Goal: Find specific page/section: Find specific page/section

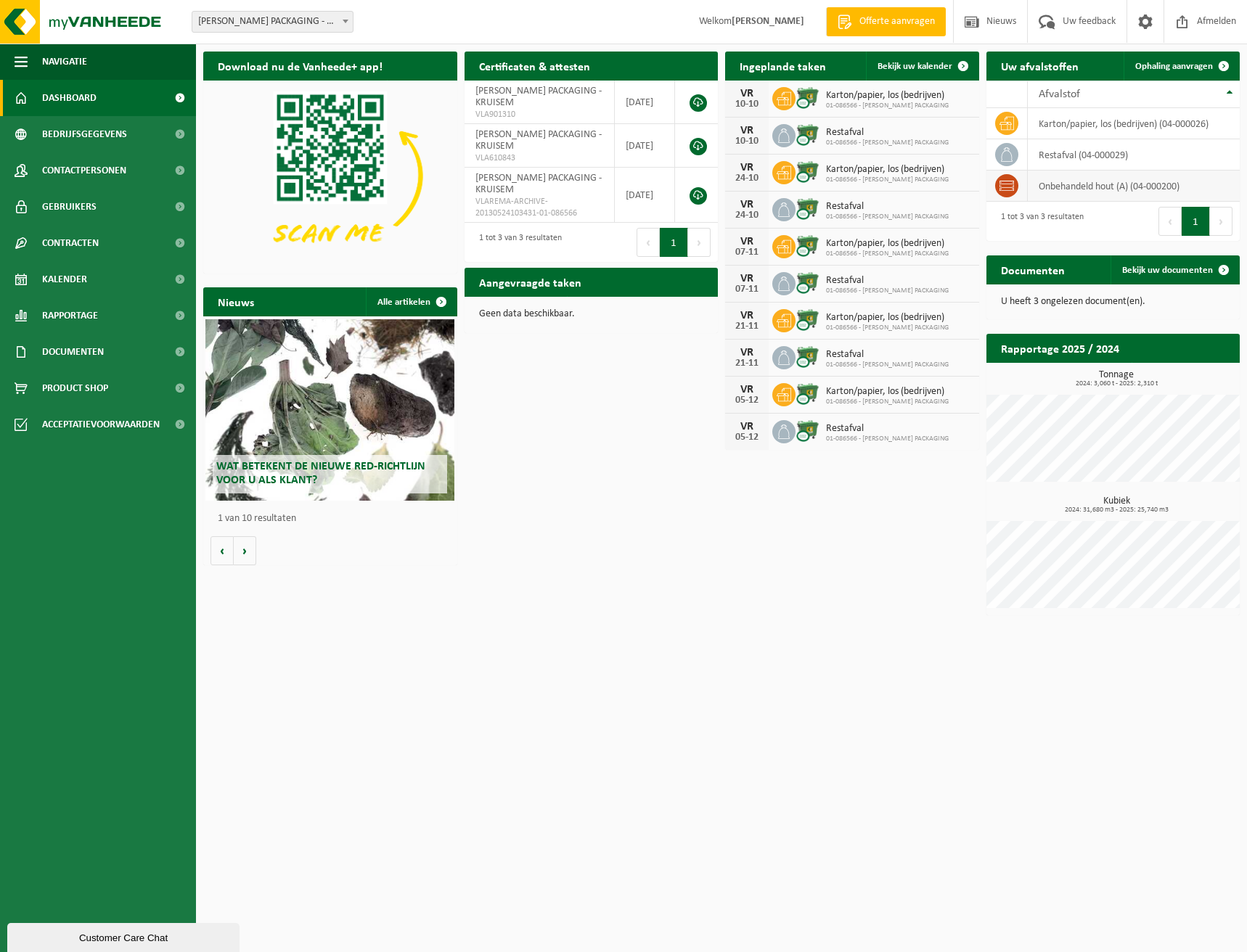
click at [1010, 185] on icon at bounding box center [1007, 186] width 15 height 15
click at [1174, 267] on span "Bekijk uw documenten" at bounding box center [1167, 270] width 91 height 9
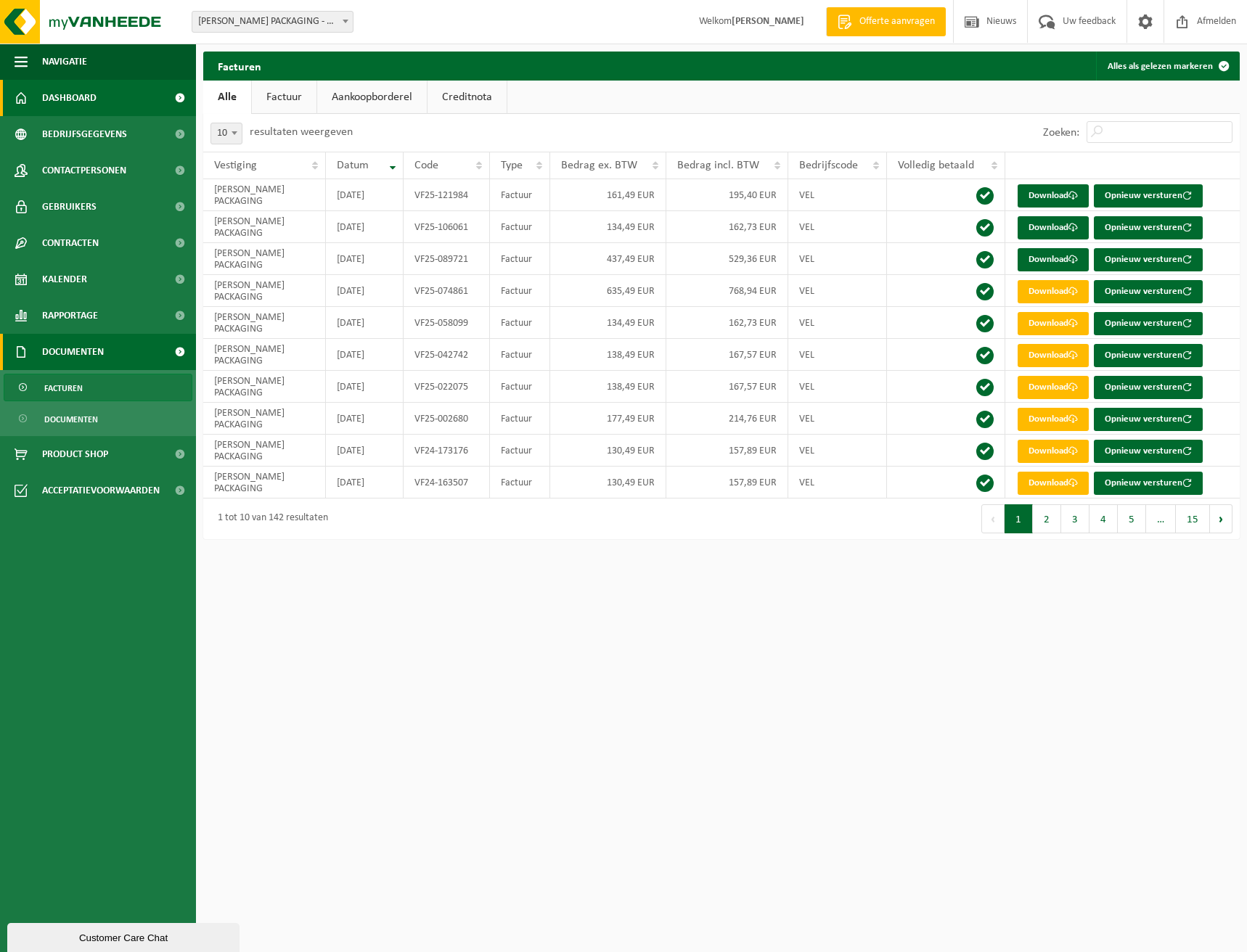
click at [83, 95] on span "Dashboard" at bounding box center [69, 98] width 54 height 36
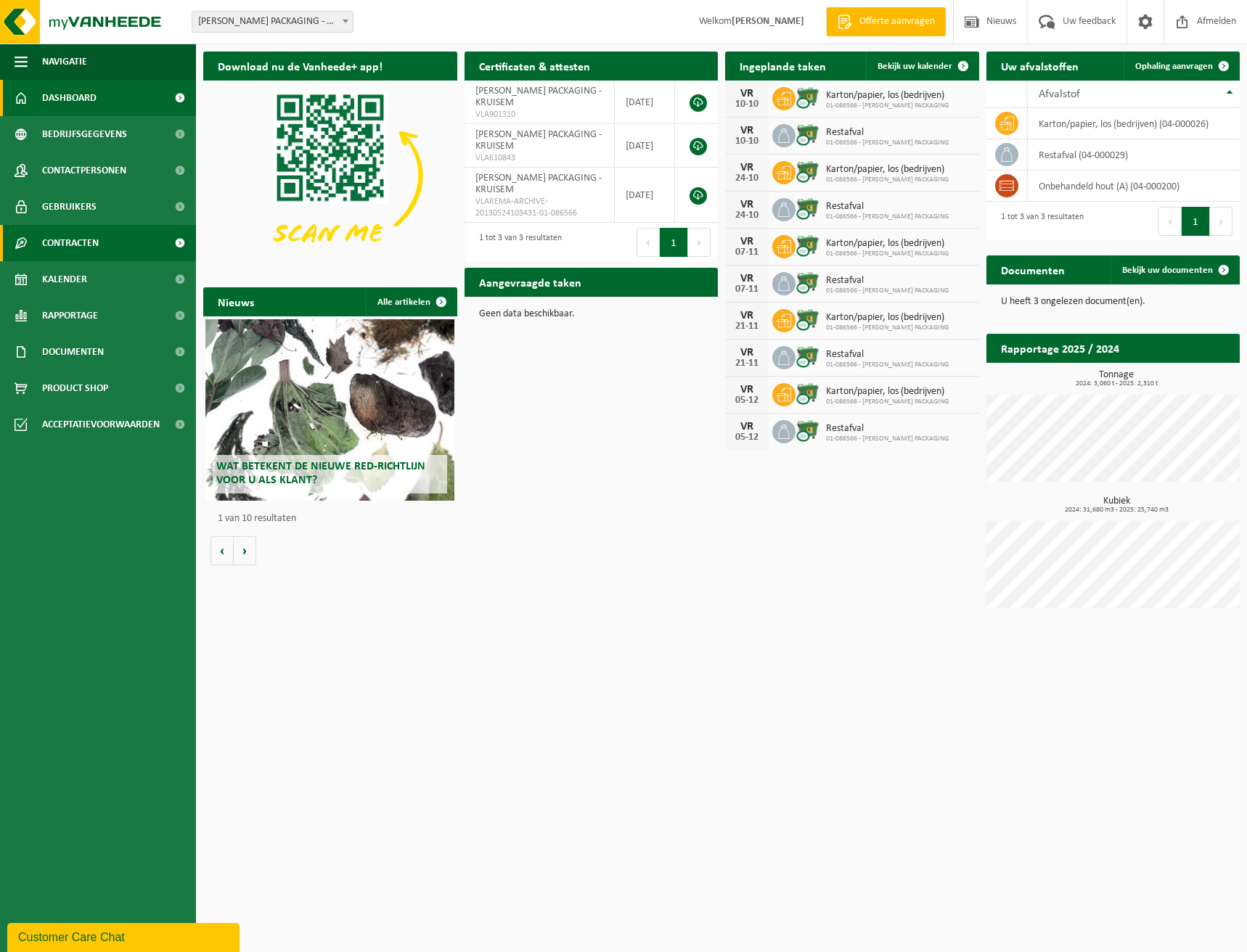
click at [123, 243] on link "Contracten" at bounding box center [98, 243] width 196 height 36
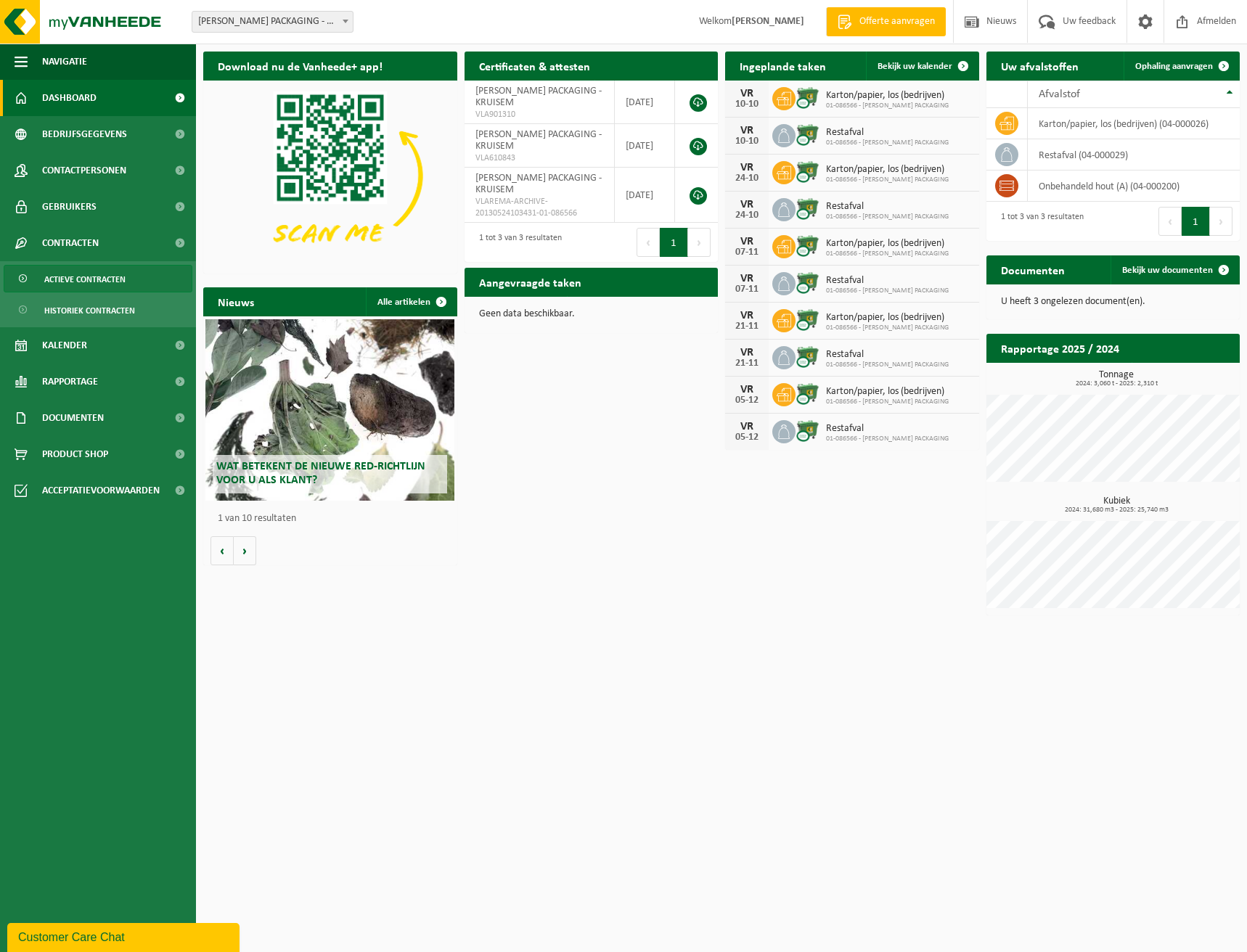
click at [111, 279] on span "Actieve contracten" at bounding box center [85, 280] width 81 height 28
